Goal: Task Accomplishment & Management: Manage account settings

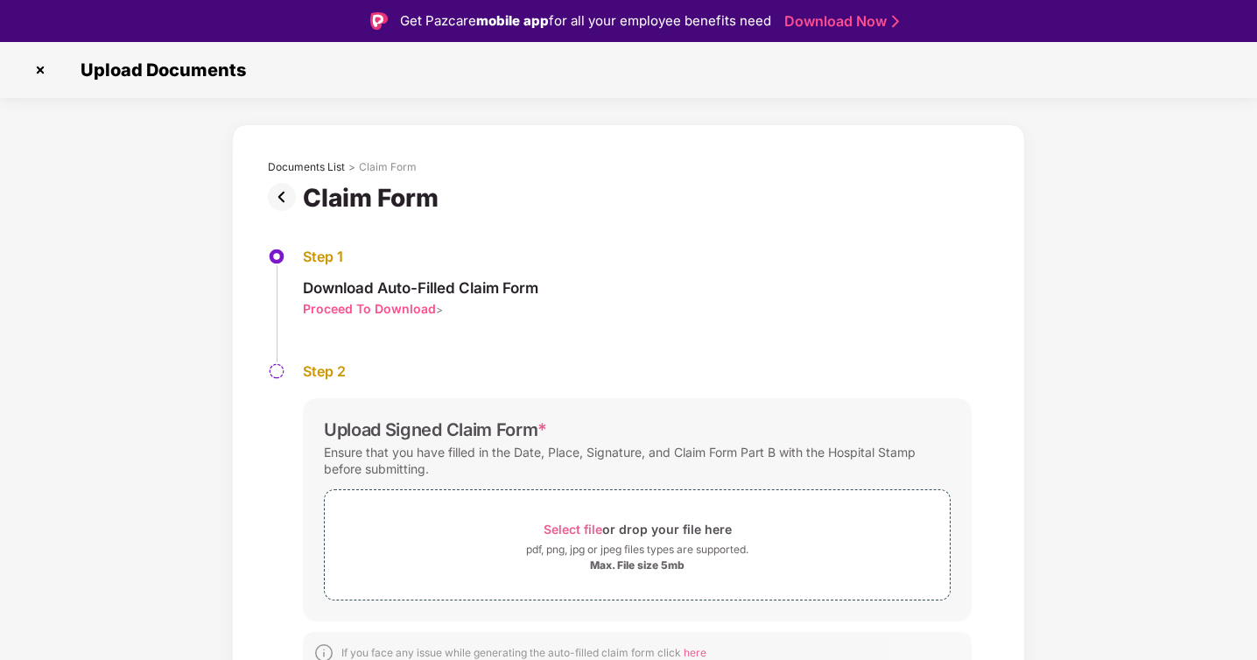
scroll to position [42, 0]
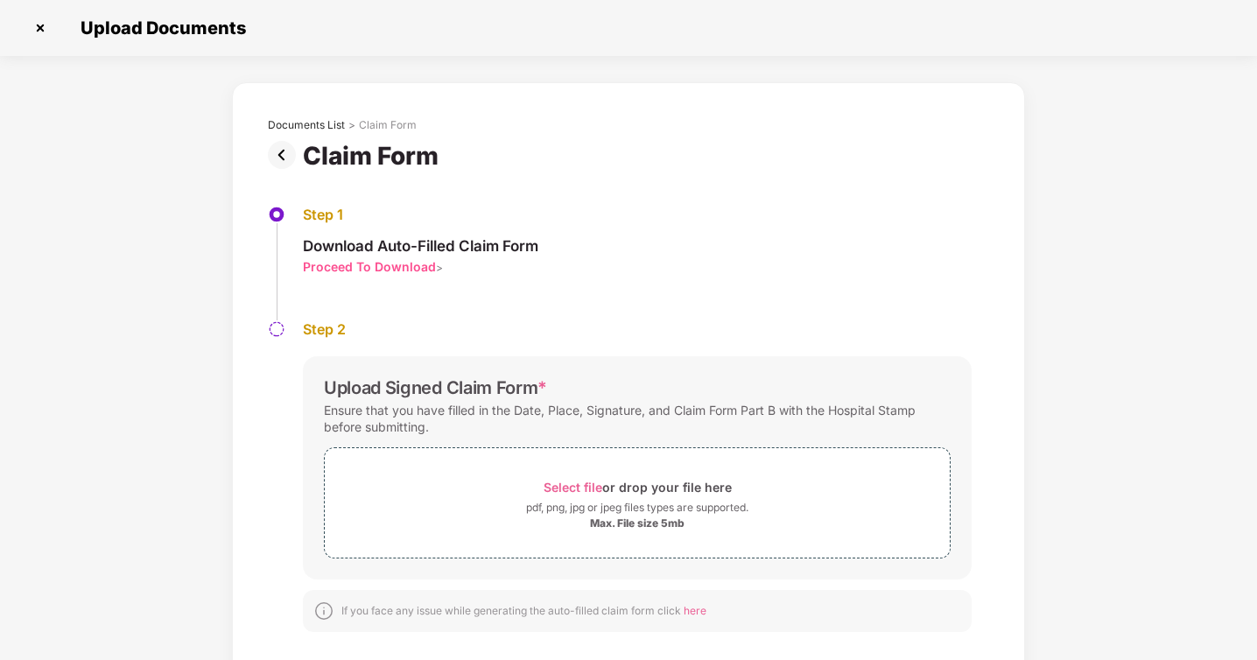
click at [42, 32] on img at bounding box center [40, 28] width 28 height 28
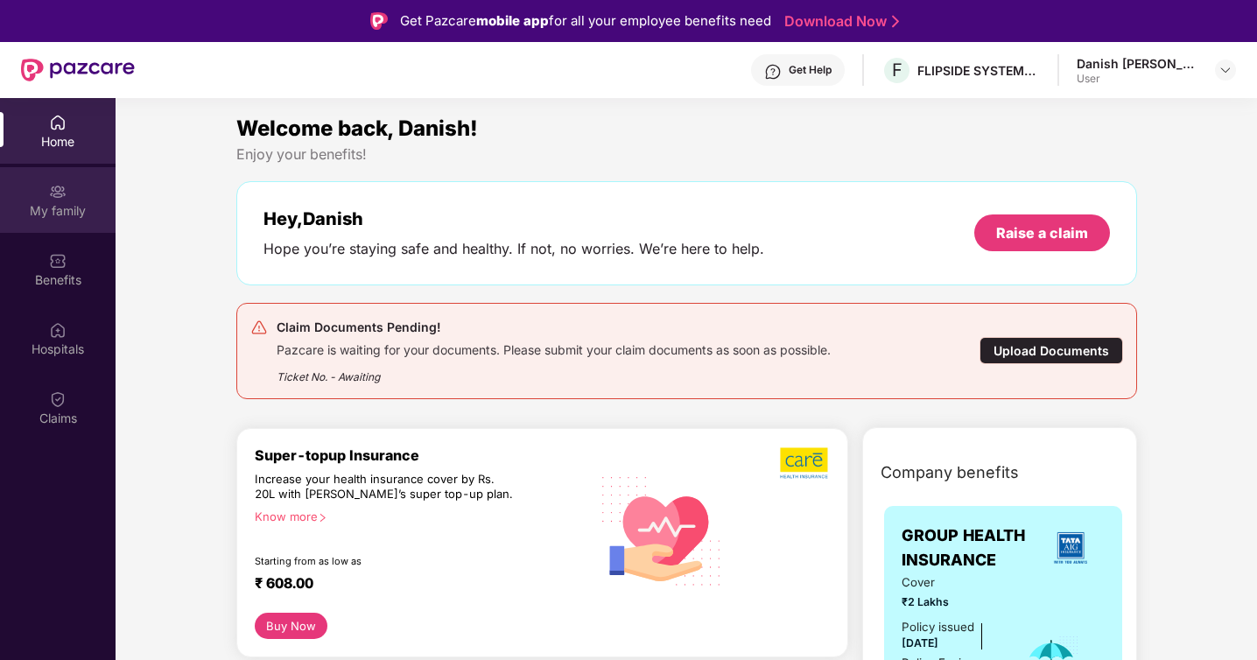
click at [41, 208] on div "My family" at bounding box center [58, 211] width 116 height 18
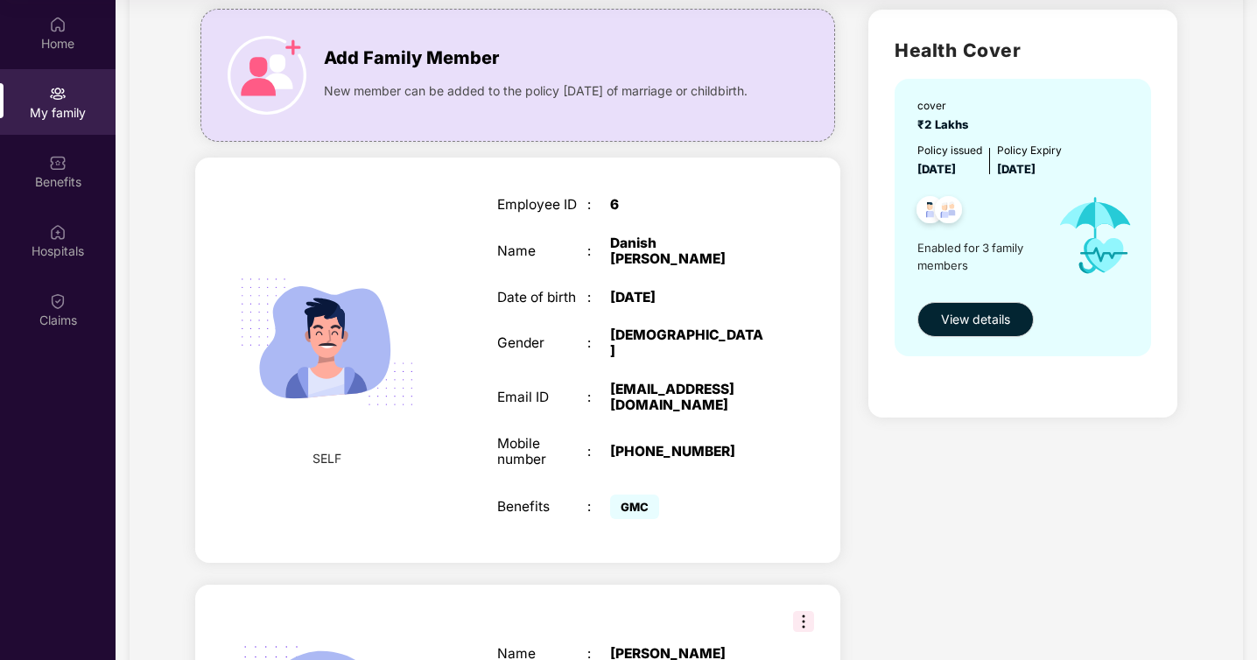
scroll to position [451, 0]
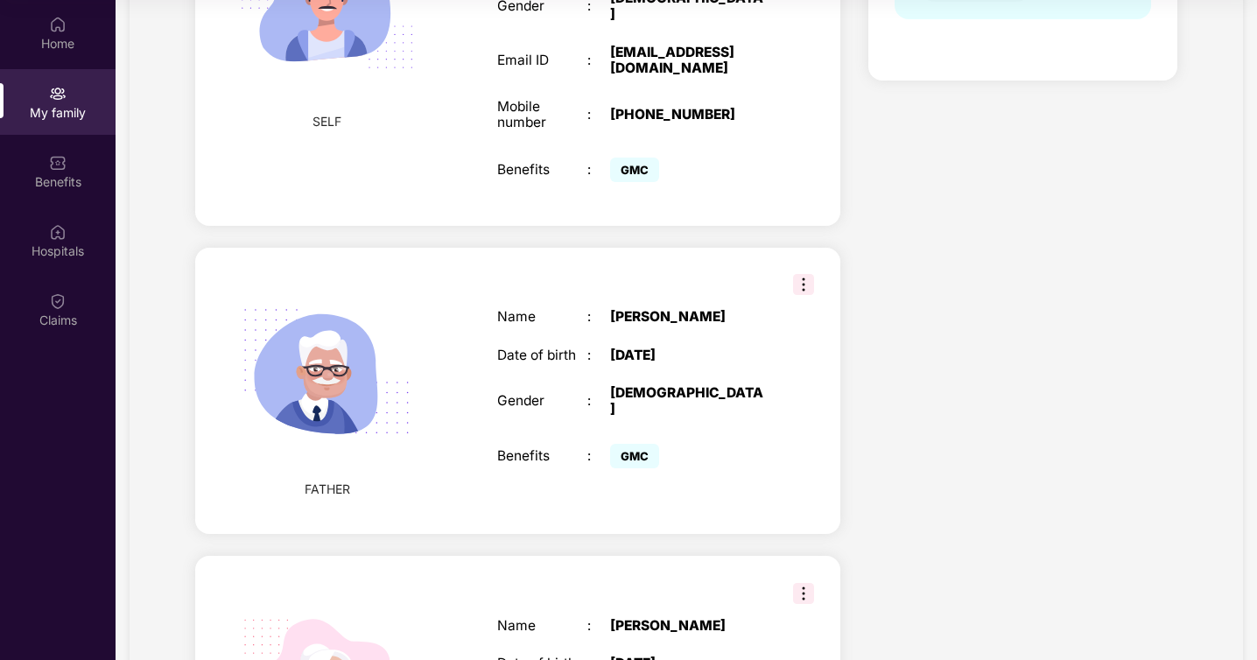
click at [806, 275] on img at bounding box center [803, 284] width 21 height 21
click at [715, 447] on div "GMC" at bounding box center [689, 456] width 158 height 33
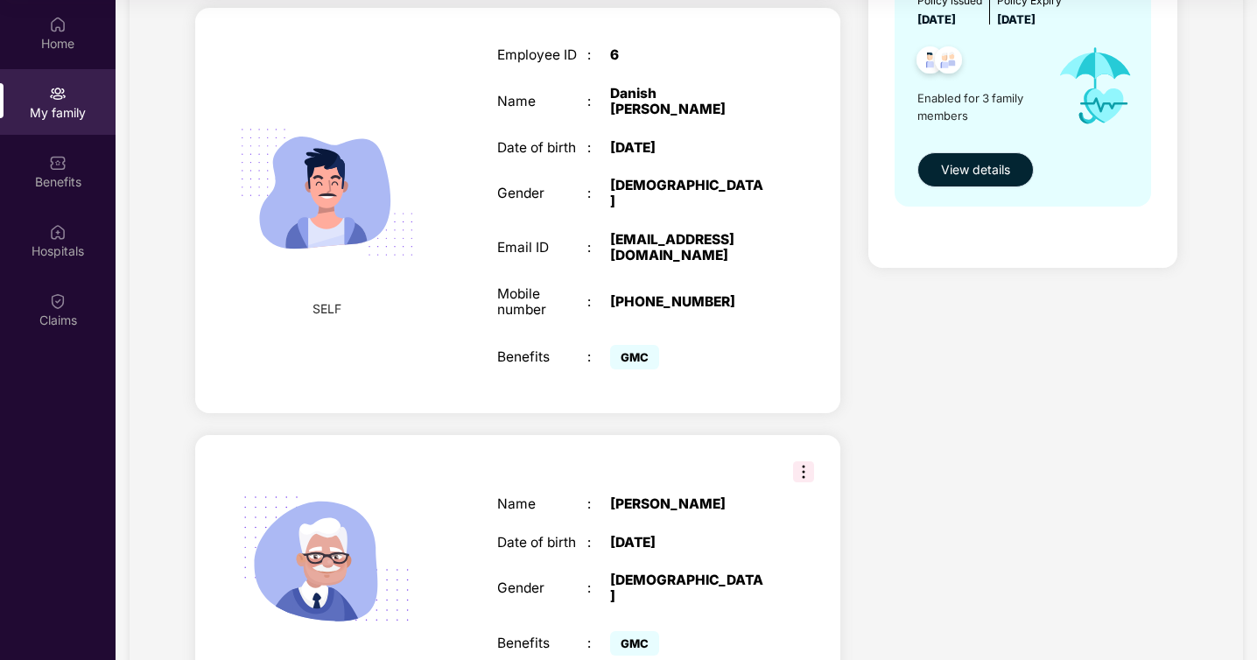
scroll to position [0, 0]
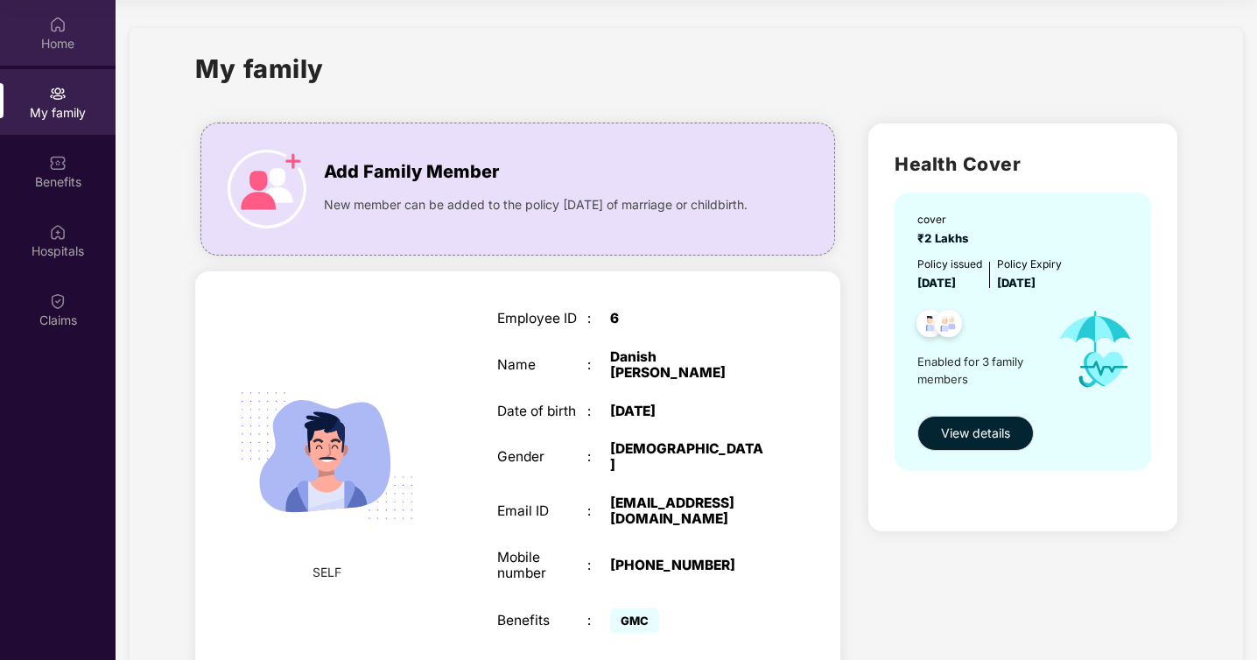
click at [67, 49] on div "Home" at bounding box center [58, 44] width 116 height 18
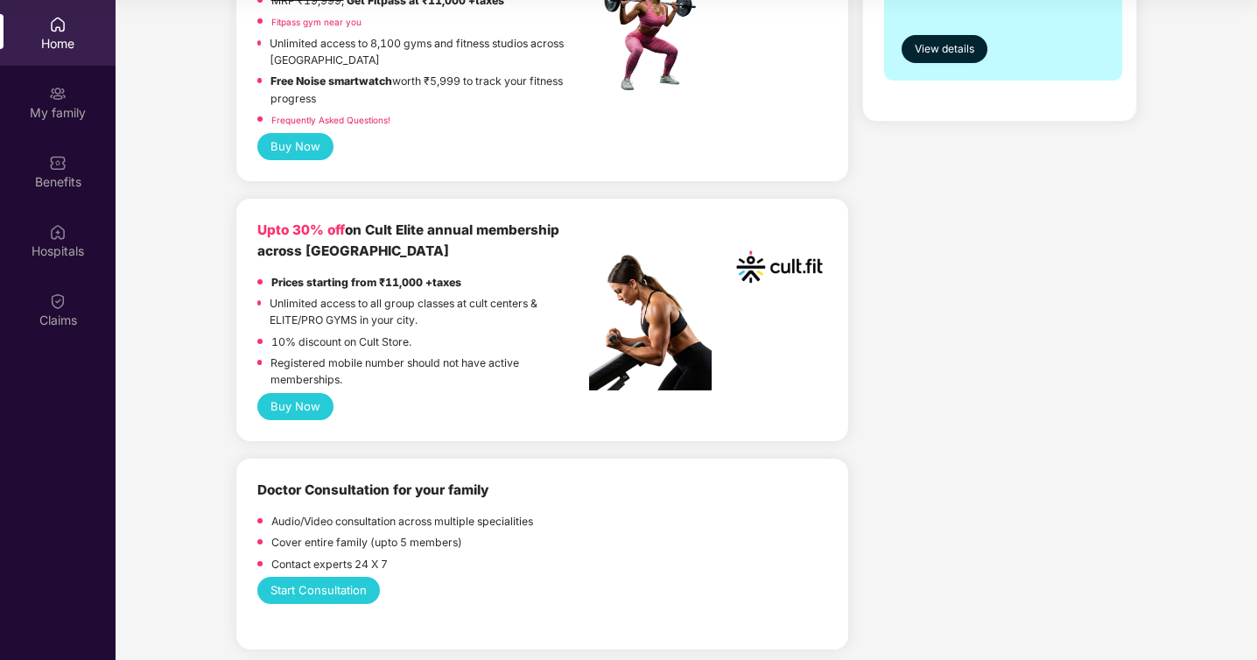
scroll to position [654, 0]
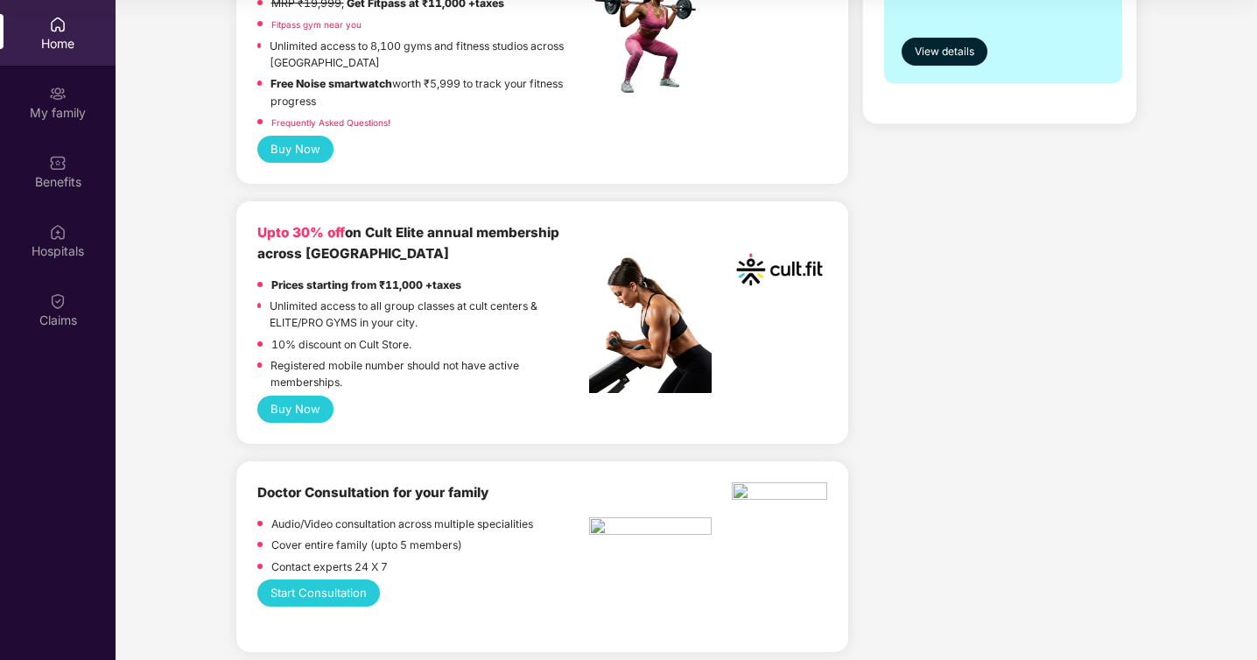
click at [293, 413] on button "Buy Now" at bounding box center [295, 409] width 76 height 27
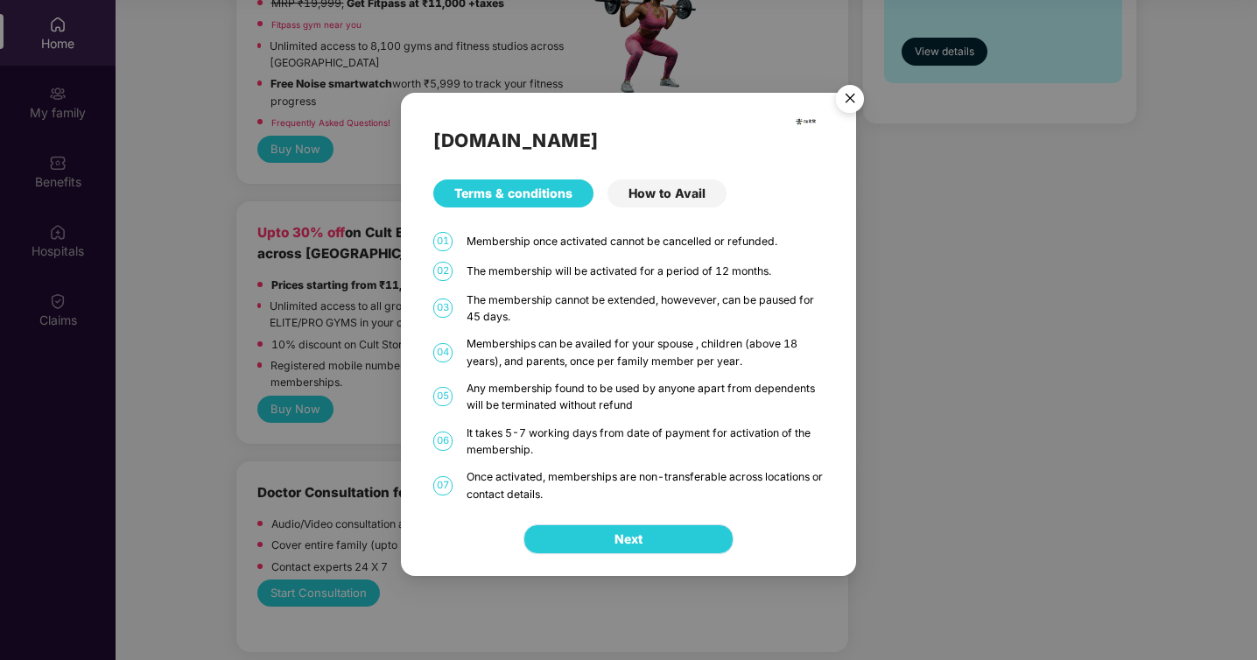
click at [622, 535] on span "Next" at bounding box center [629, 539] width 28 height 19
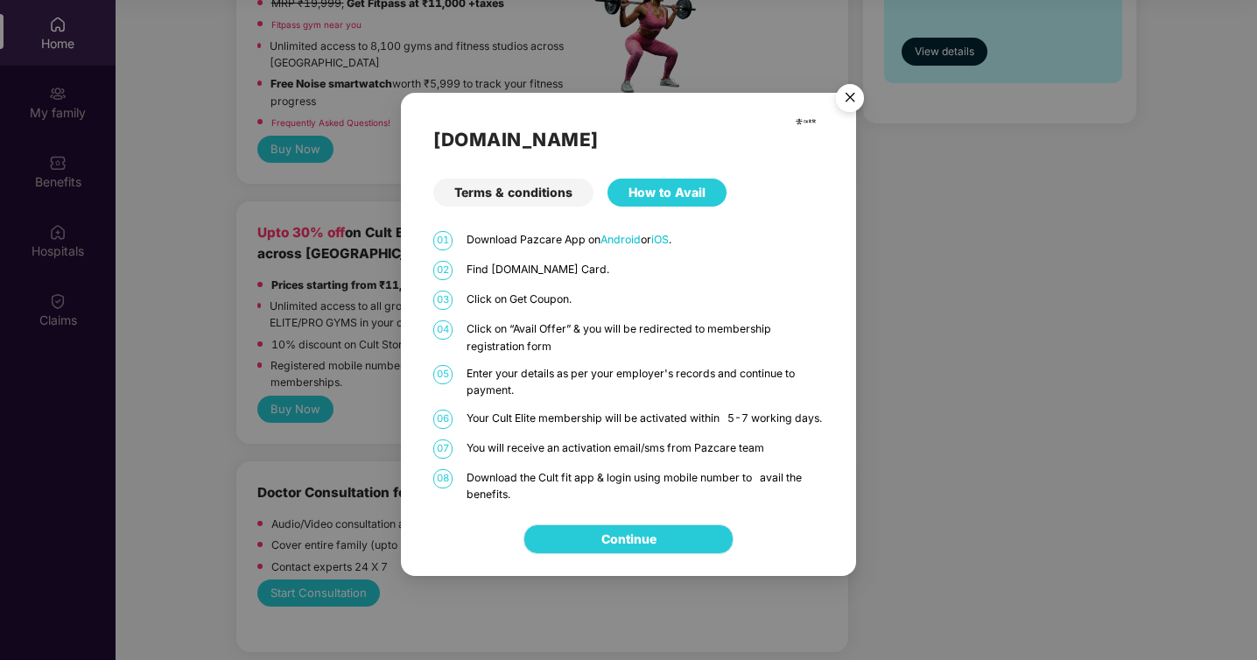
click at [619, 545] on link "Continue" at bounding box center [629, 539] width 55 height 19
click at [849, 82] on img "Close" at bounding box center [850, 100] width 49 height 49
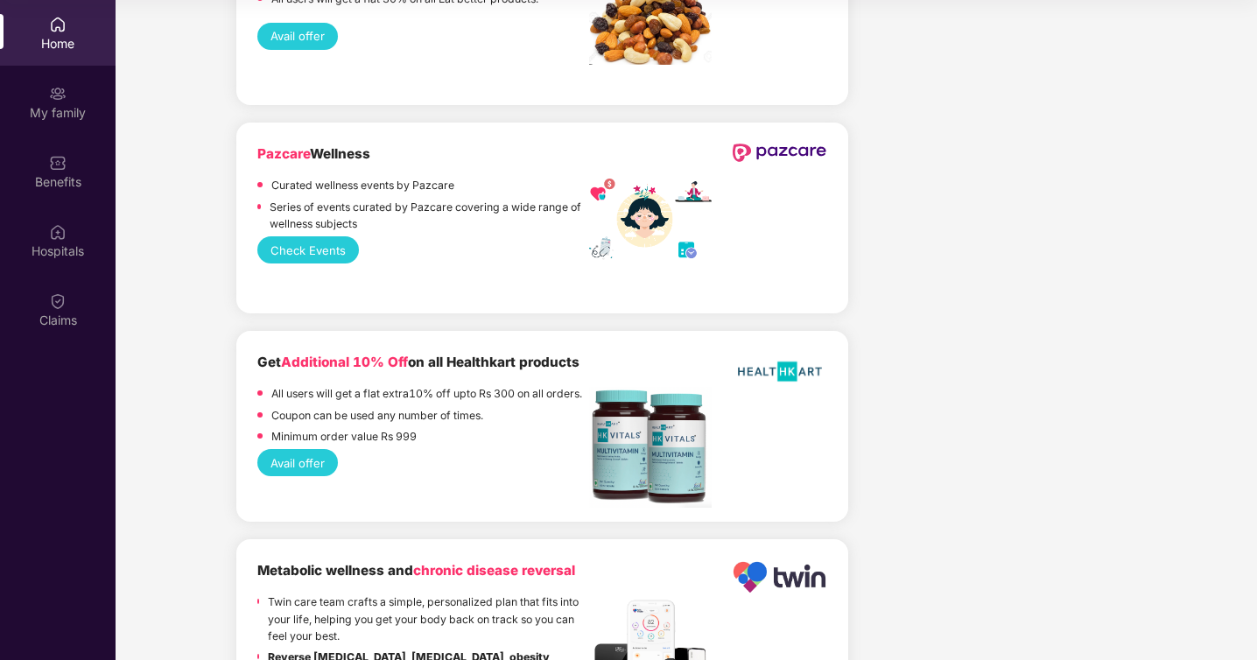
scroll to position [3095, 0]
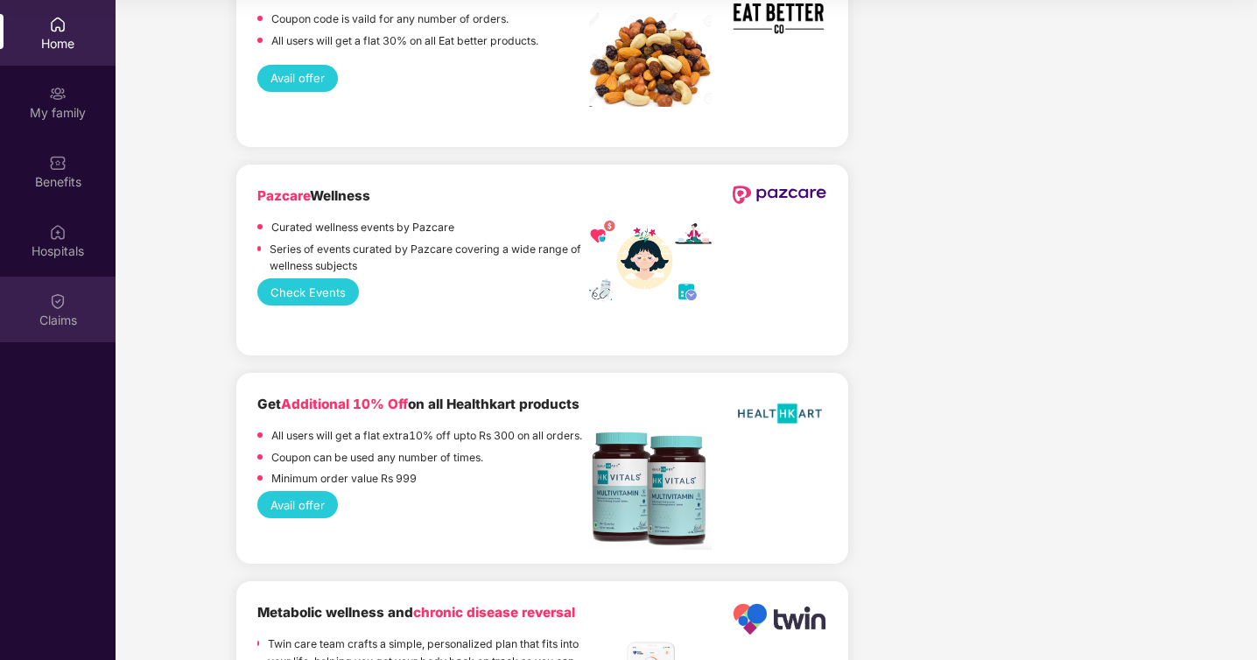
click at [58, 312] on div "Claims" at bounding box center [58, 321] width 116 height 18
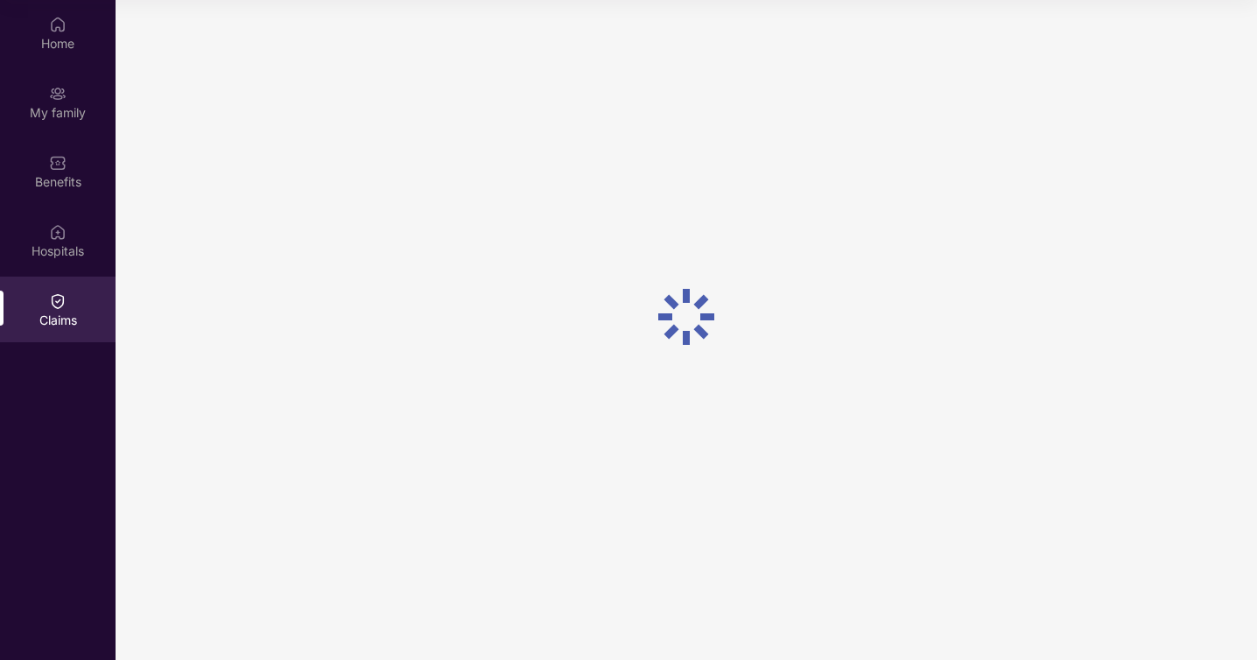
scroll to position [0, 0]
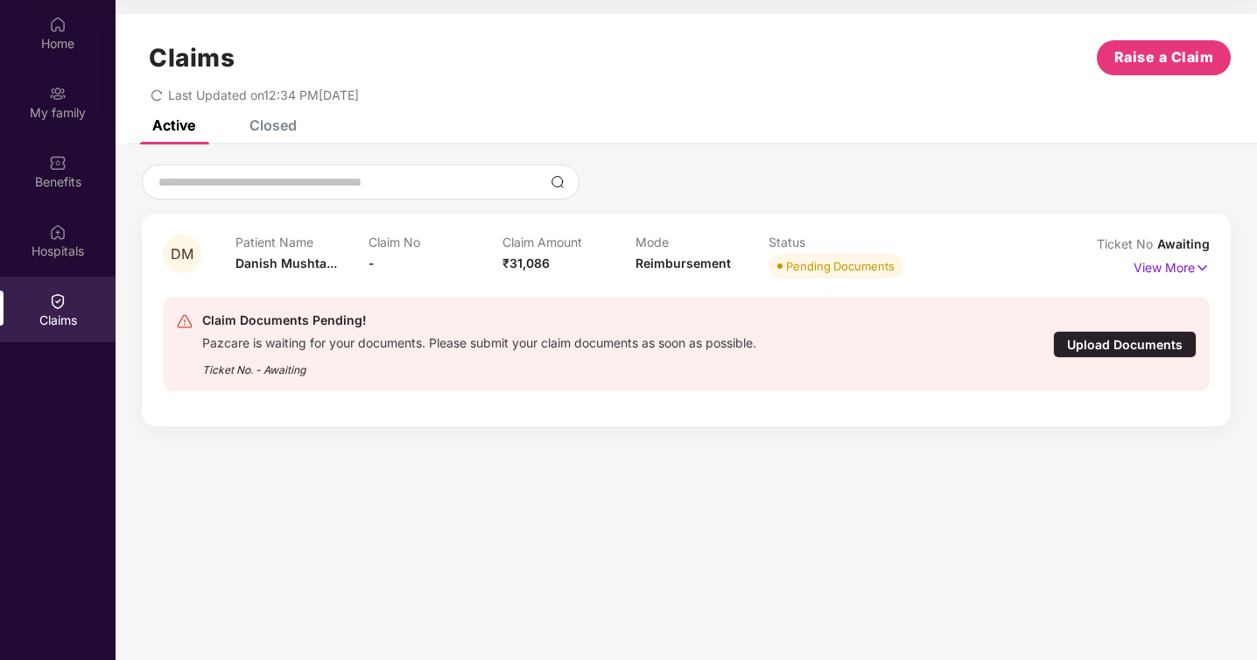
click at [1088, 346] on div "Upload Documents" at bounding box center [1125, 344] width 144 height 27
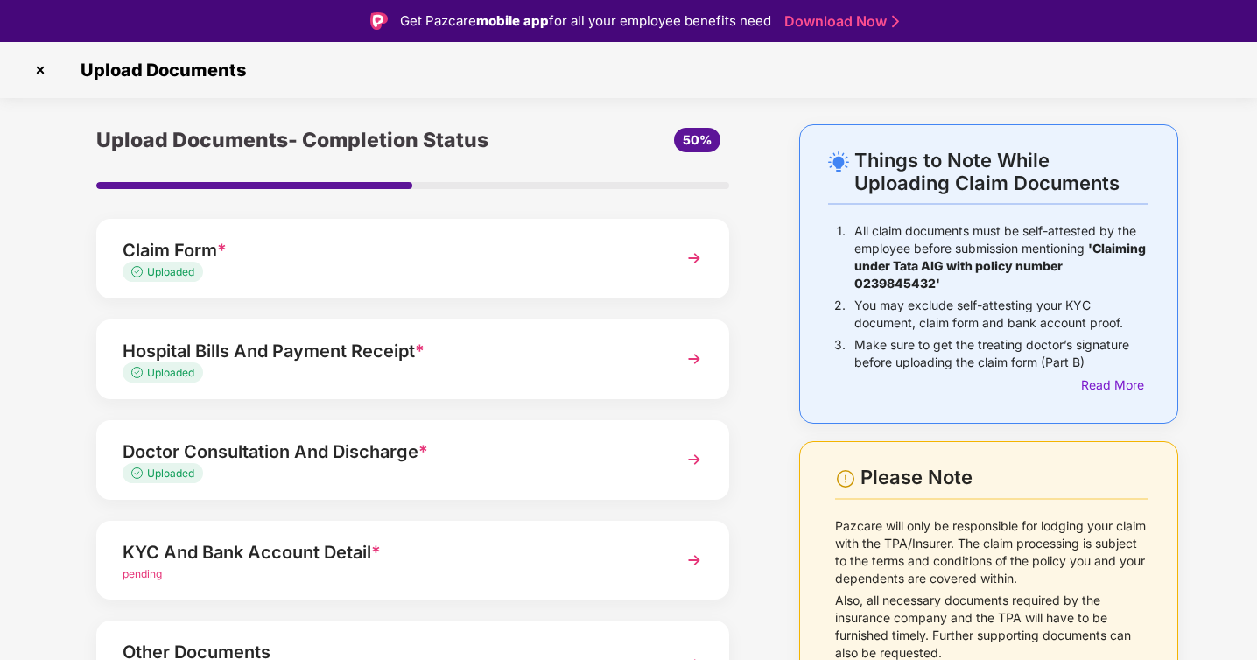
click at [42, 69] on img at bounding box center [40, 70] width 28 height 28
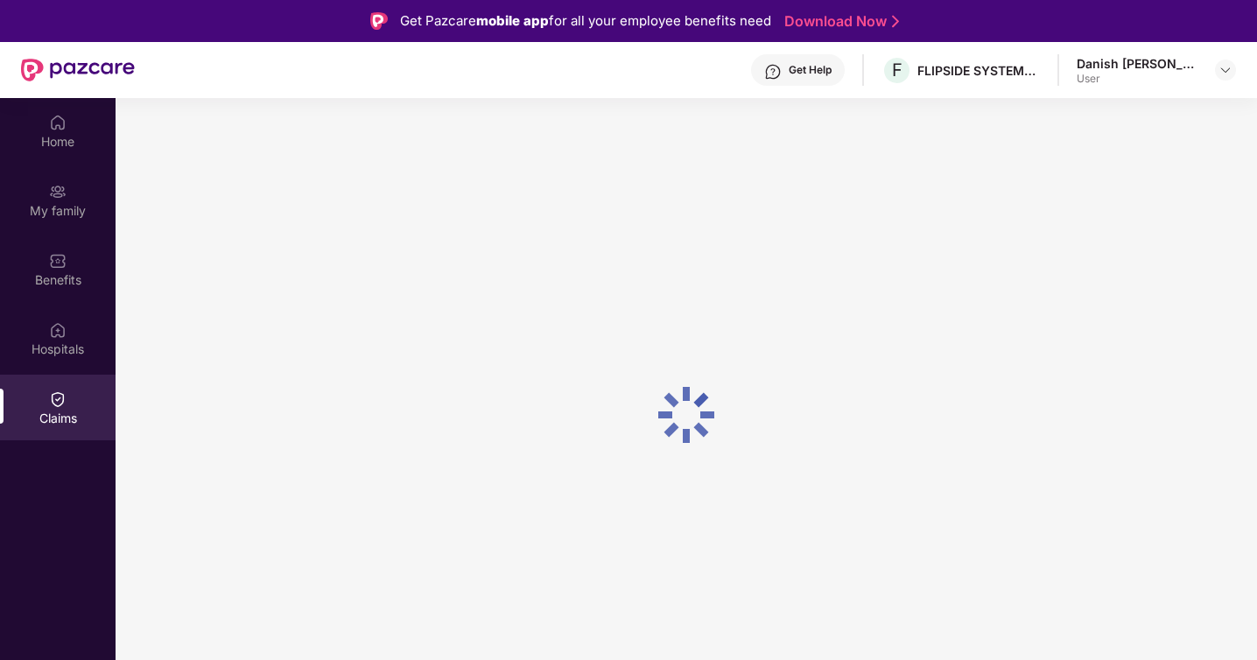
scroll to position [98, 0]
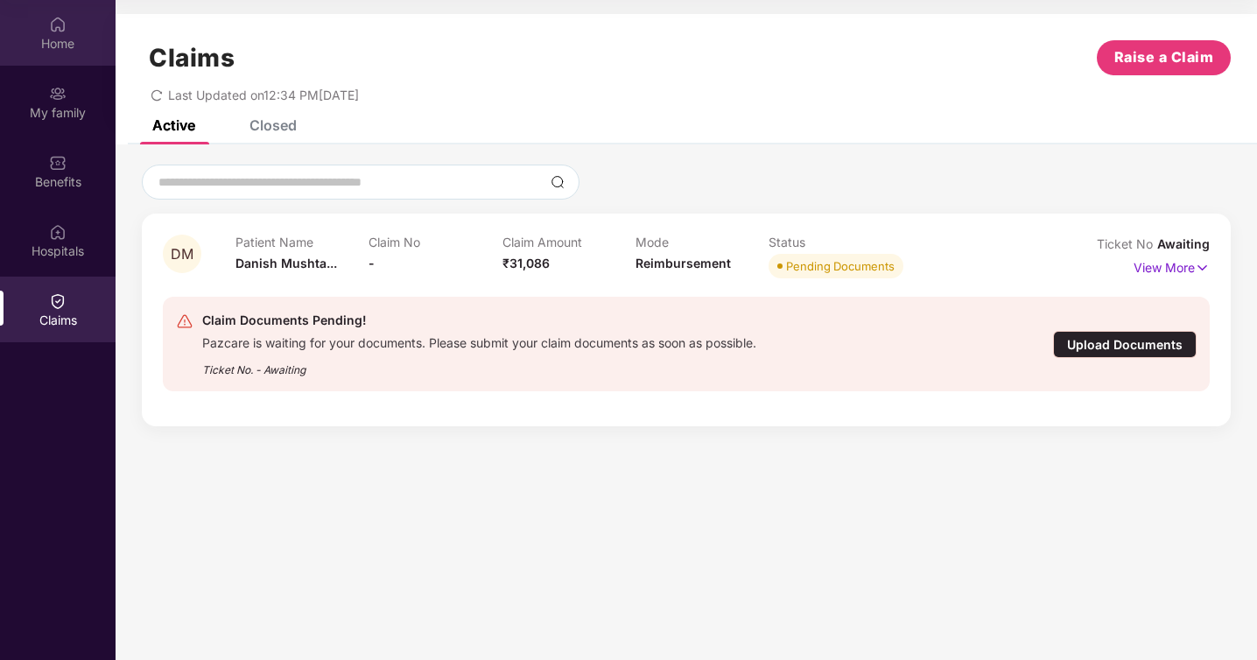
click at [51, 45] on div "Home" at bounding box center [58, 44] width 116 height 18
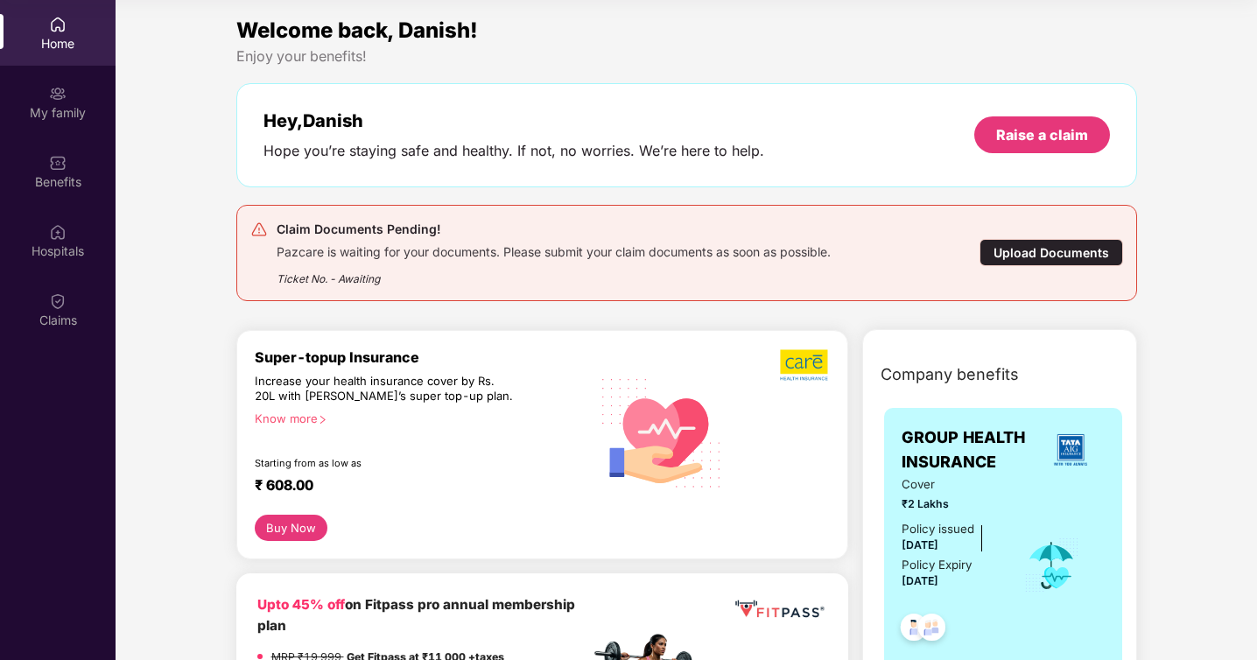
scroll to position [0, 0]
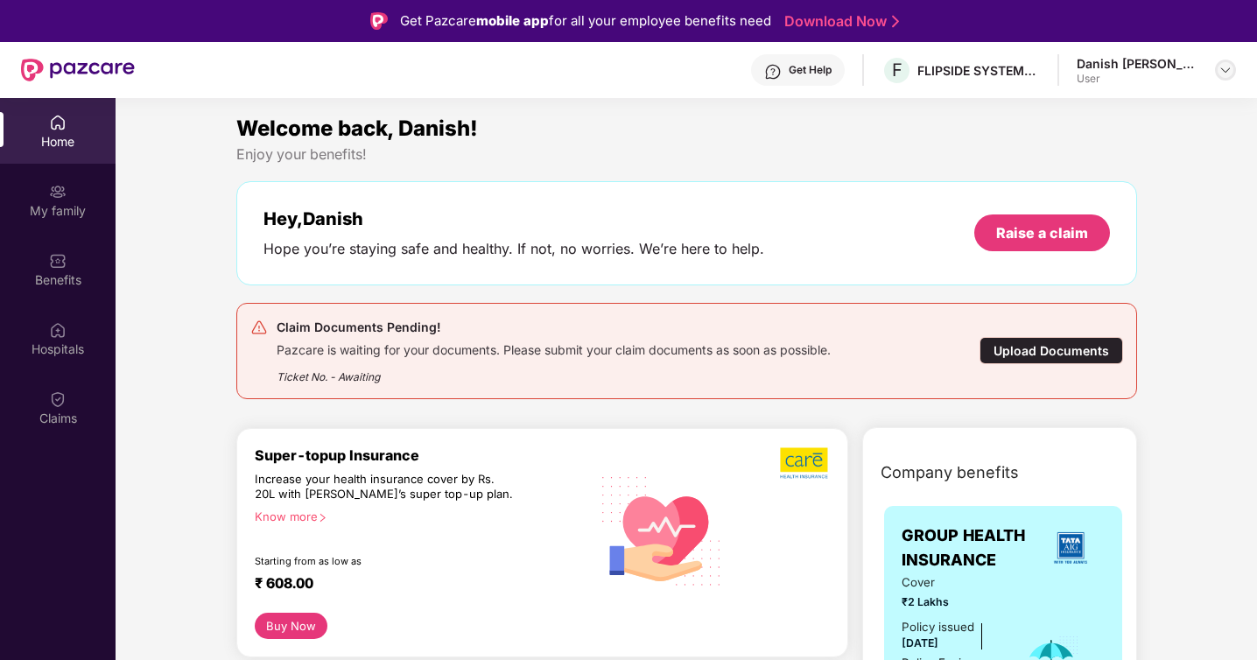
click at [1226, 77] on div at bounding box center [1225, 70] width 21 height 21
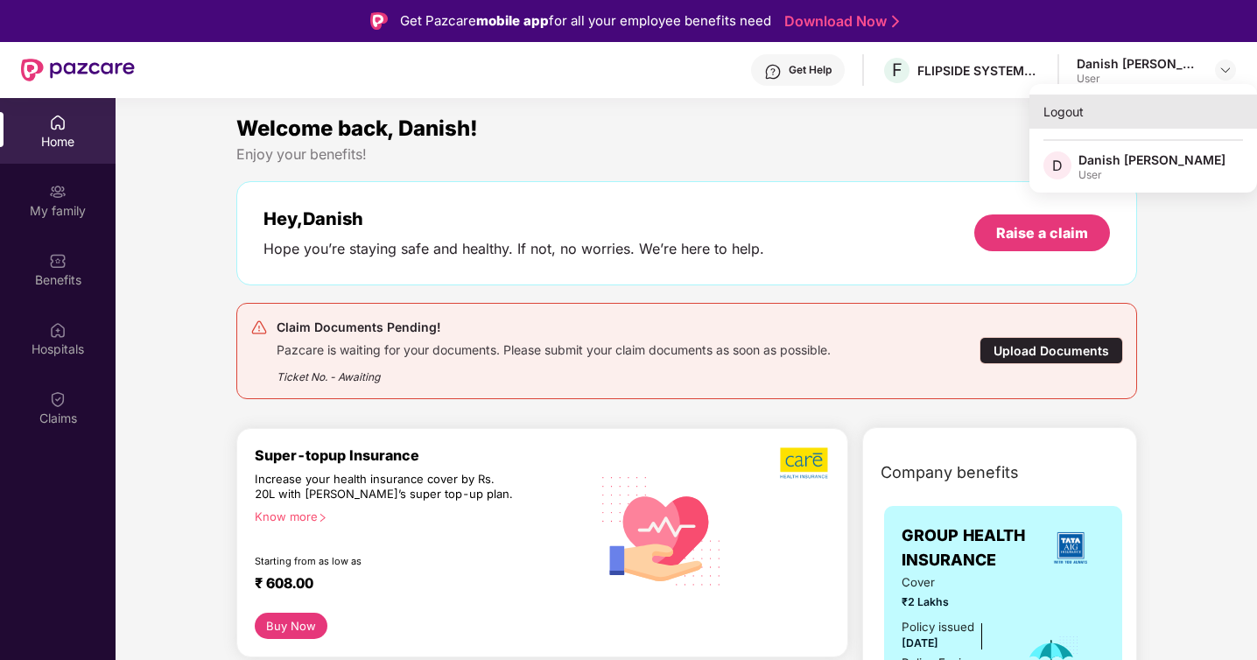
click at [1062, 108] on div "Logout" at bounding box center [1144, 112] width 228 height 34
